Goal: Find specific fact: Find contact information

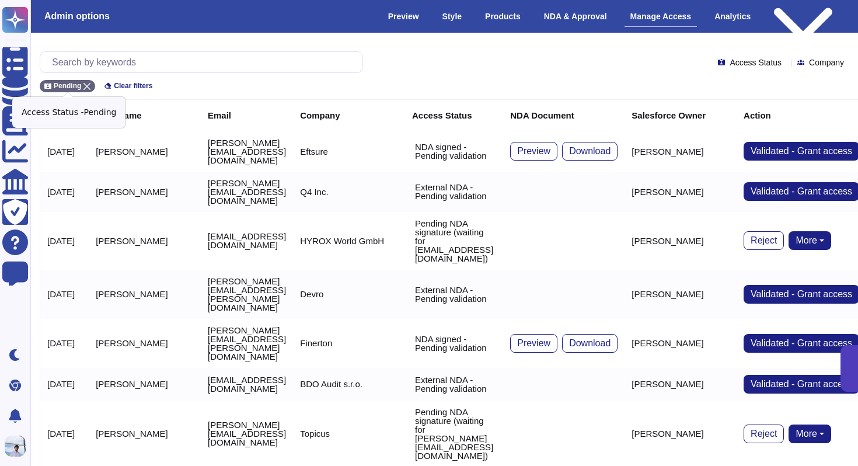
click at [90, 87] on icon at bounding box center [86, 86] width 7 height 7
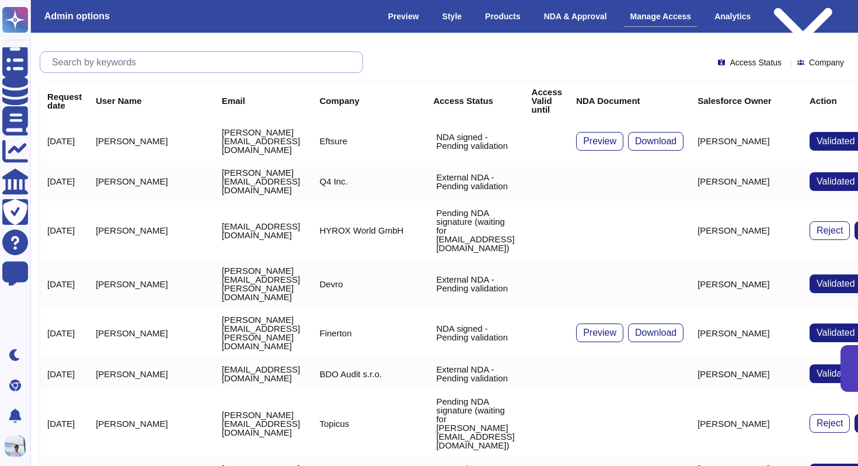
click at [103, 62] on input "text" at bounding box center [204, 62] width 316 height 20
paste input "[PERSON_NAME][EMAIL_ADDRESS][PERSON_NAME][DOMAIN_NAME]"
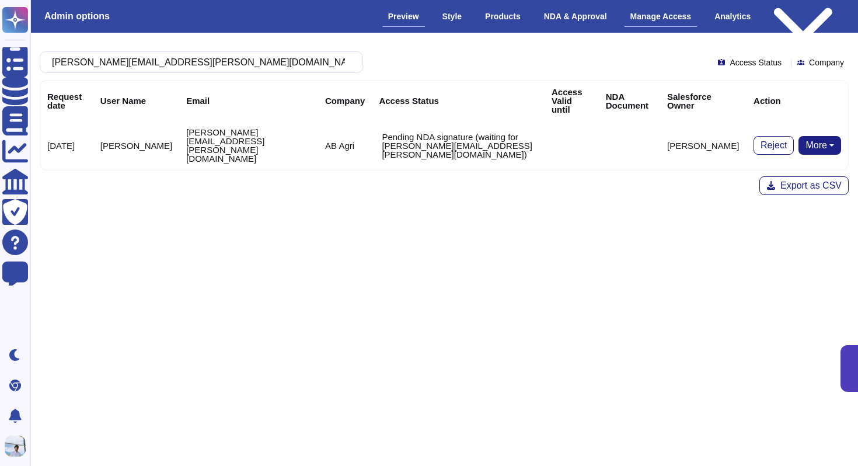
type input "[PERSON_NAME][EMAIL_ADDRESS][PERSON_NAME][DOMAIN_NAME]"
